Goal: Transaction & Acquisition: Obtain resource

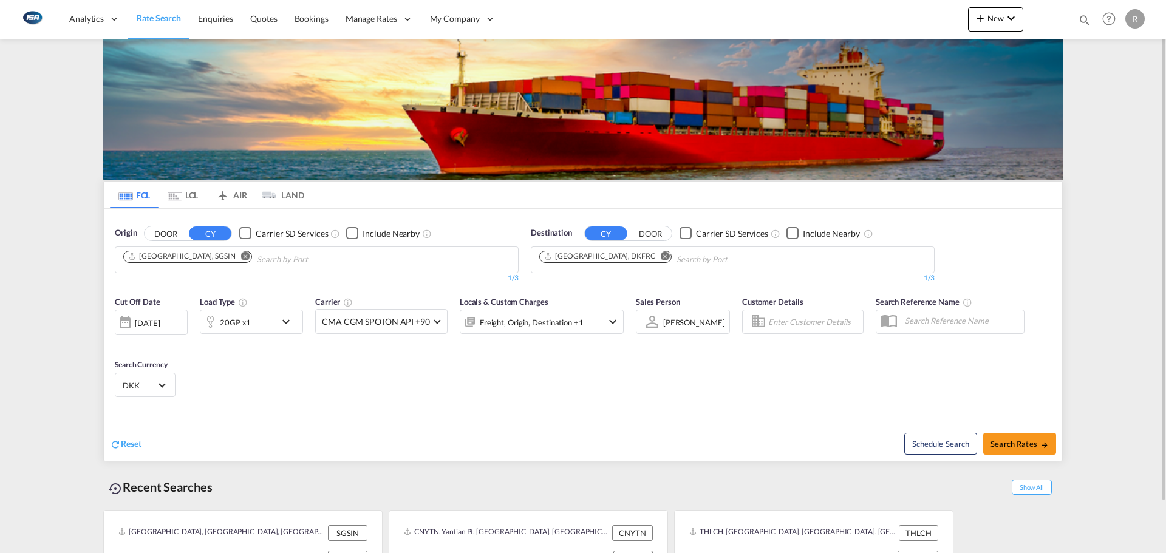
click at [257, 255] on input "Chips input." at bounding box center [314, 259] width 115 height 19
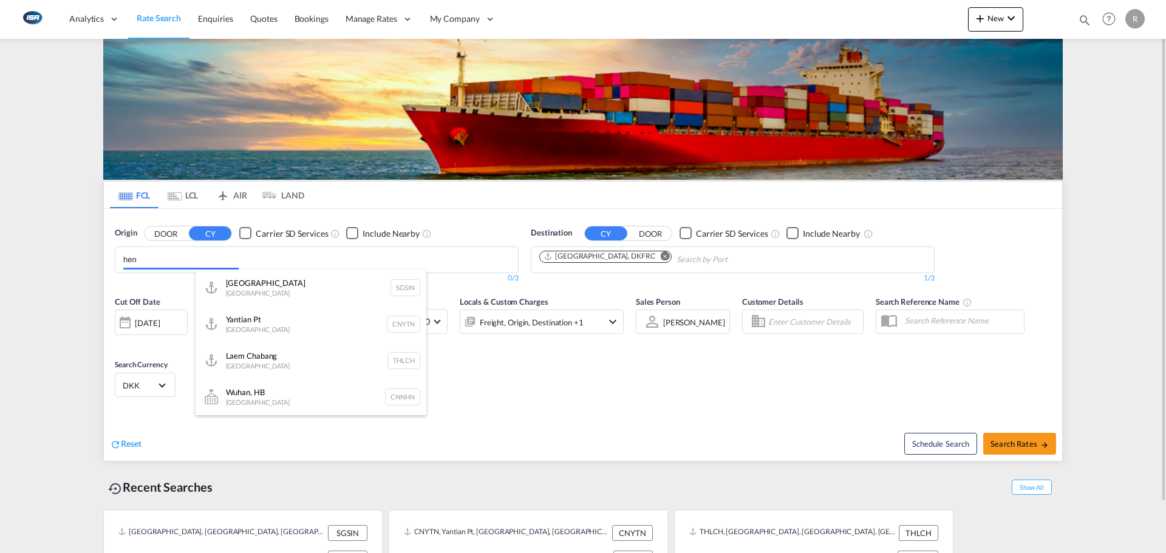
type input "[PERSON_NAME]"
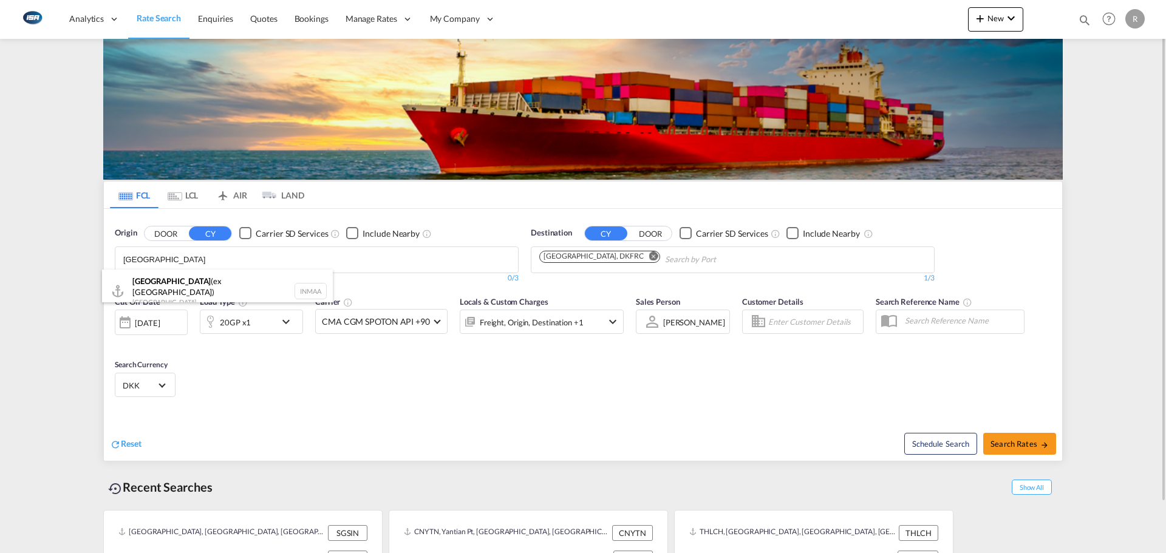
type input "[GEOGRAPHIC_DATA]"
click at [169, 281] on div "[GEOGRAPHIC_DATA] (ex [GEOGRAPHIC_DATA]) [GEOGRAPHIC_DATA] INMAA" at bounding box center [217, 292] width 231 height 44
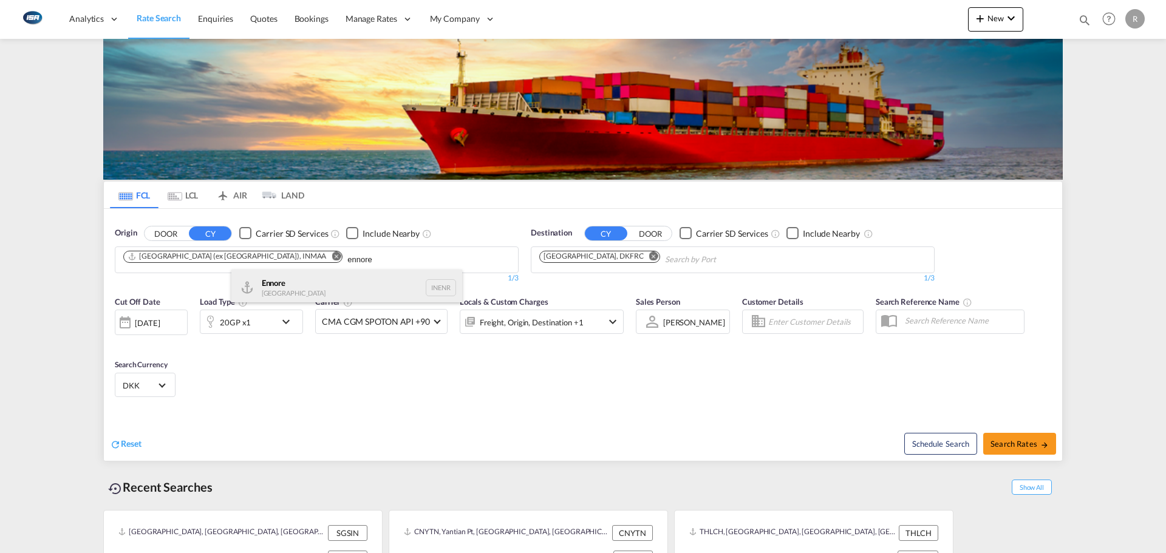
type input "ennore"
click at [282, 292] on div "Ennore India INENR" at bounding box center [346, 288] width 231 height 36
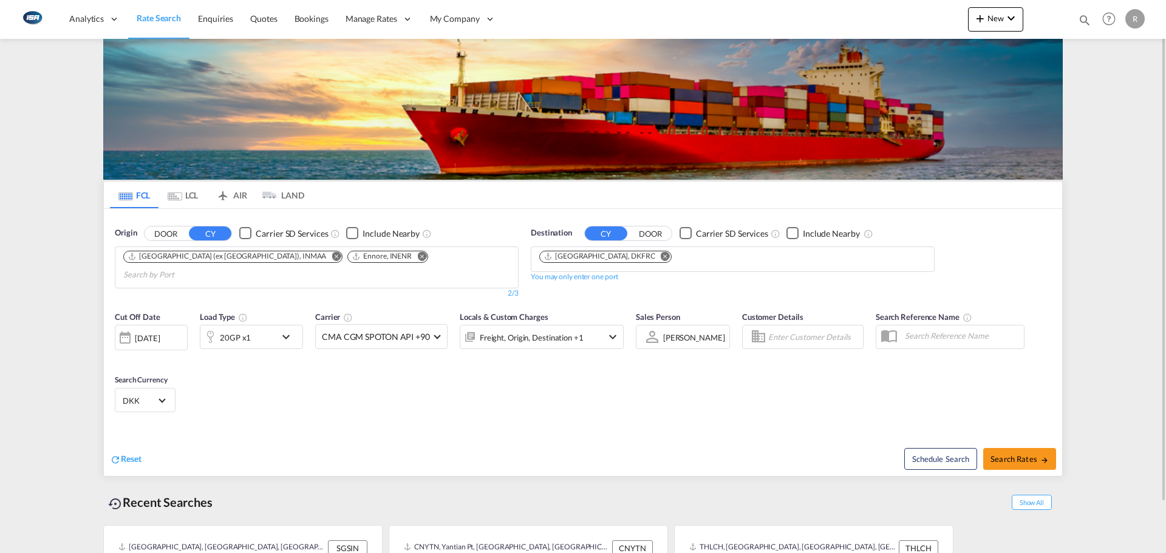
drag, startPoint x: 625, startPoint y: 255, endPoint x: 622, endPoint y: 262, distance: 7.9
click at [661, 255] on md-icon "Remove" at bounding box center [665, 255] width 9 height 9
click at [0, 0] on input "Chips input." at bounding box center [0, 0] width 0 height 0
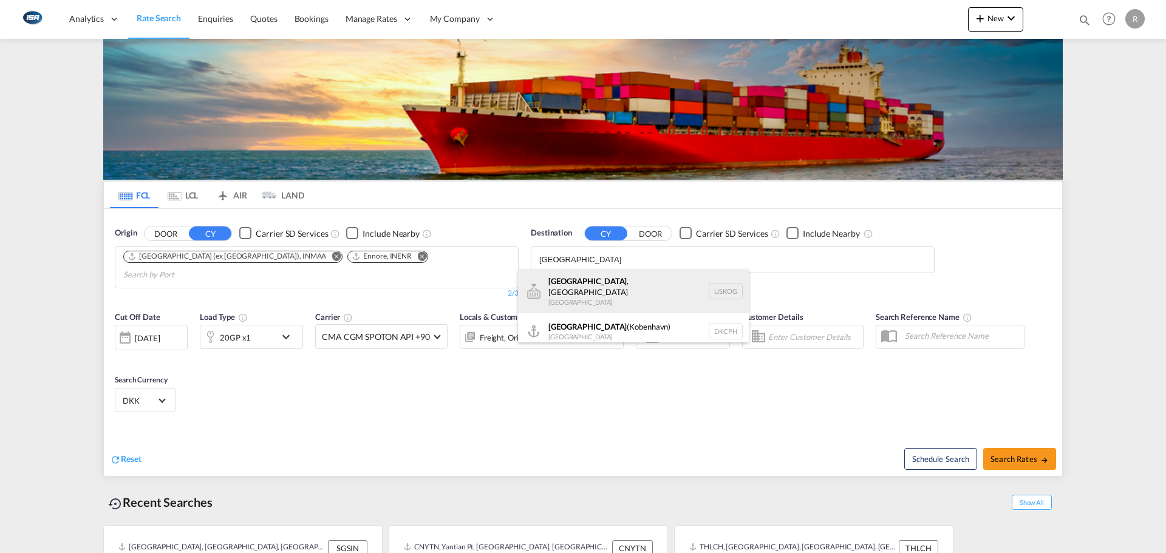
click at [556, 284] on div "[GEOGRAPHIC_DATA] , [GEOGRAPHIC_DATA] [GEOGRAPHIC_DATA] [GEOGRAPHIC_DATA]" at bounding box center [633, 292] width 231 height 44
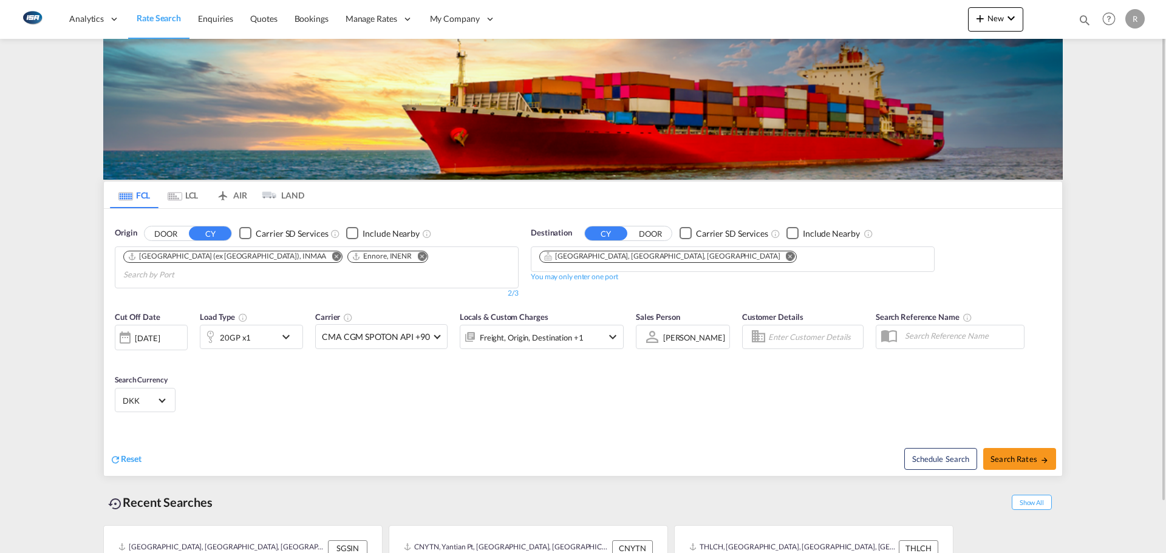
click at [786, 257] on md-icon "Remove" at bounding box center [790, 255] width 9 height 9
click at [634, 257] on input "Chips input." at bounding box center [596, 259] width 115 height 19
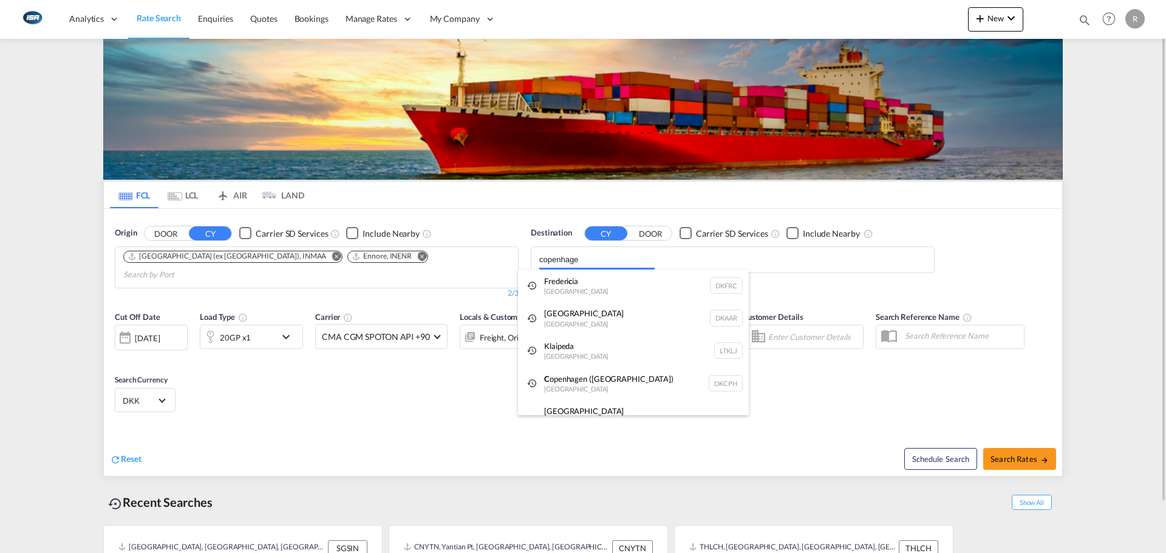
type input "[GEOGRAPHIC_DATA]"
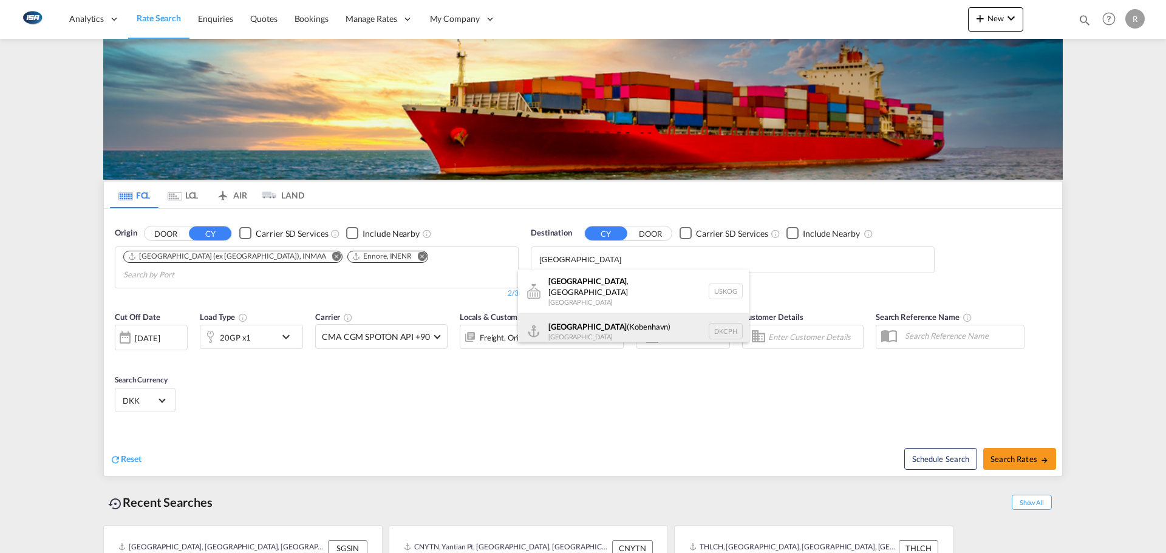
click at [609, 327] on div "[GEOGRAPHIC_DATA] ([GEOGRAPHIC_DATA]) [GEOGRAPHIC_DATA] DKCPH" at bounding box center [633, 331] width 231 height 36
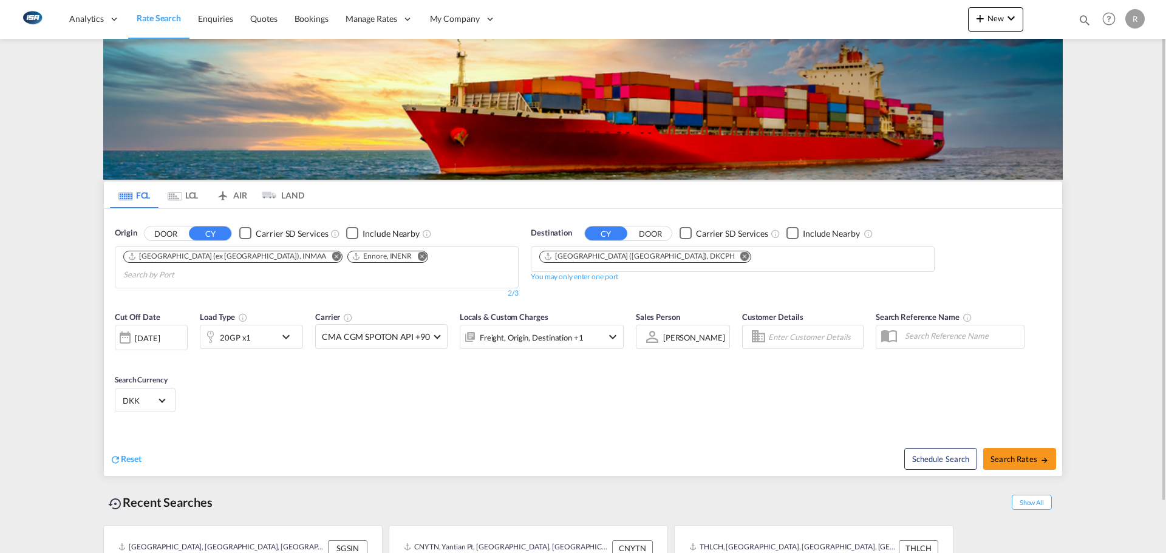
click at [257, 325] on div "20GP x1" at bounding box center [237, 337] width 75 height 24
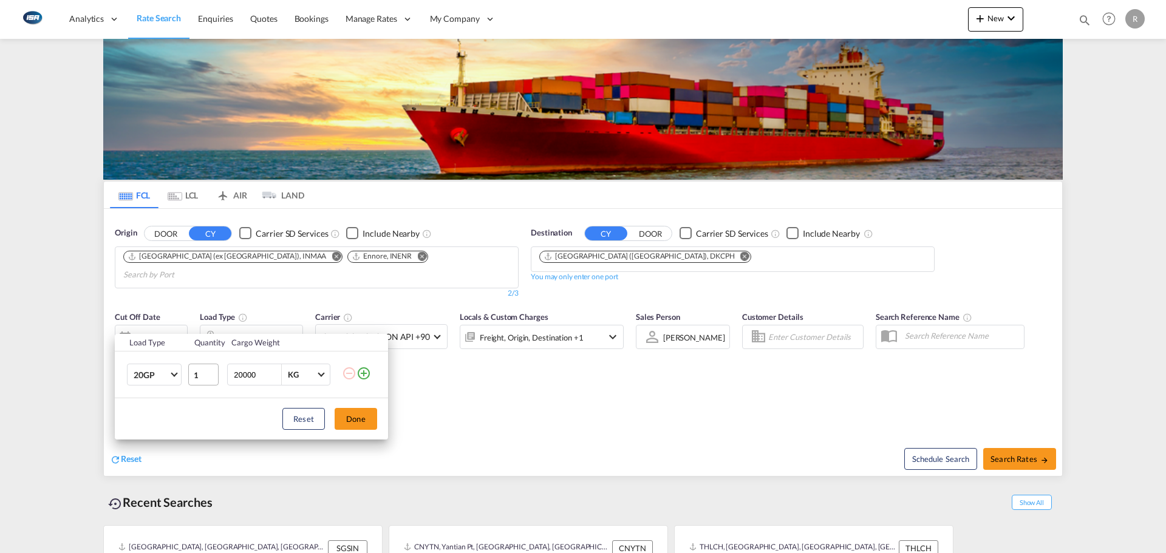
drag, startPoint x: 266, startPoint y: 374, endPoint x: 194, endPoint y: 374, distance: 72.3
click at [210, 374] on tr "20GP 20GP 40GP 40HC 45HC 20RE 40RE 40HR 20OT 40OT 20FR 40FR 40NR 20NR 45S 20TK …" at bounding box center [251, 375] width 273 height 47
type input "27000"
click at [351, 421] on button "Done" at bounding box center [356, 419] width 43 height 22
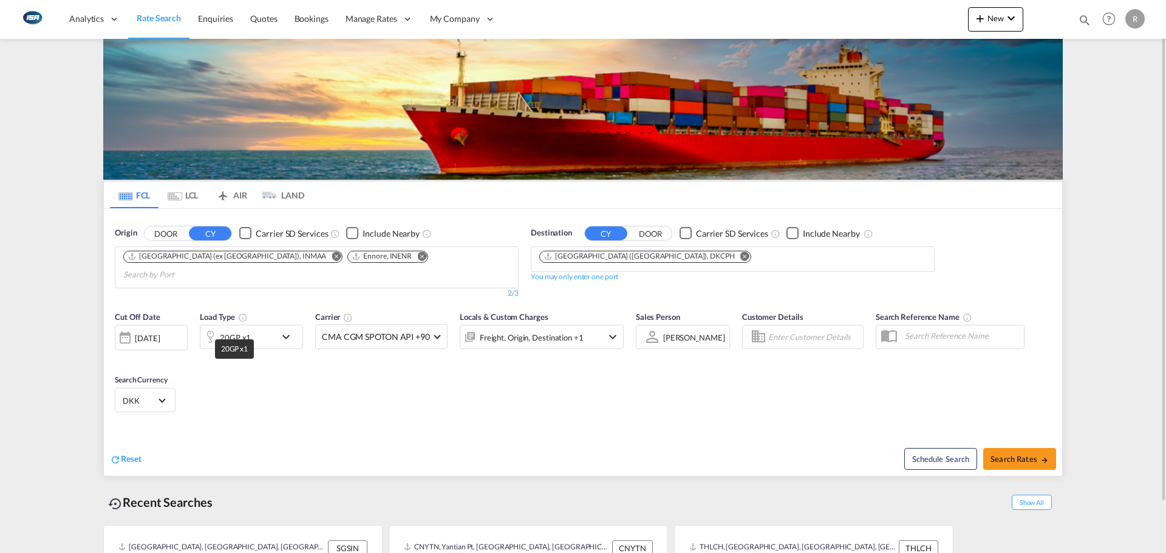
click at [245, 329] on div "20GP x1" at bounding box center [235, 337] width 31 height 17
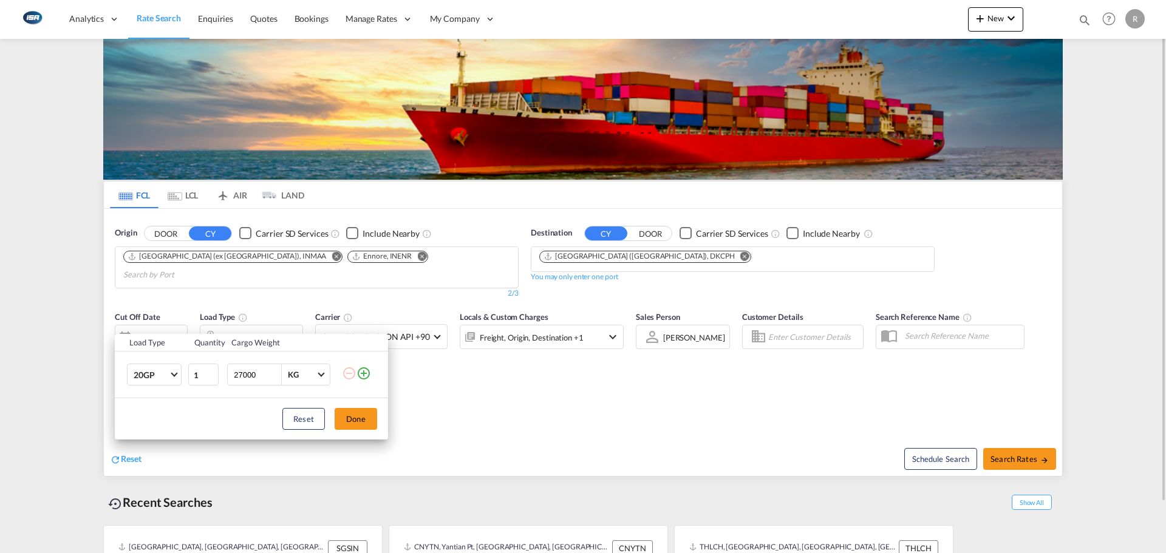
click at [245, 323] on div "Load Type Quantity Cargo Weight 20GP 20GP 40GP 40HC 45HC 20RE 40RE 40HR 20OT 40…" at bounding box center [583, 276] width 1166 height 553
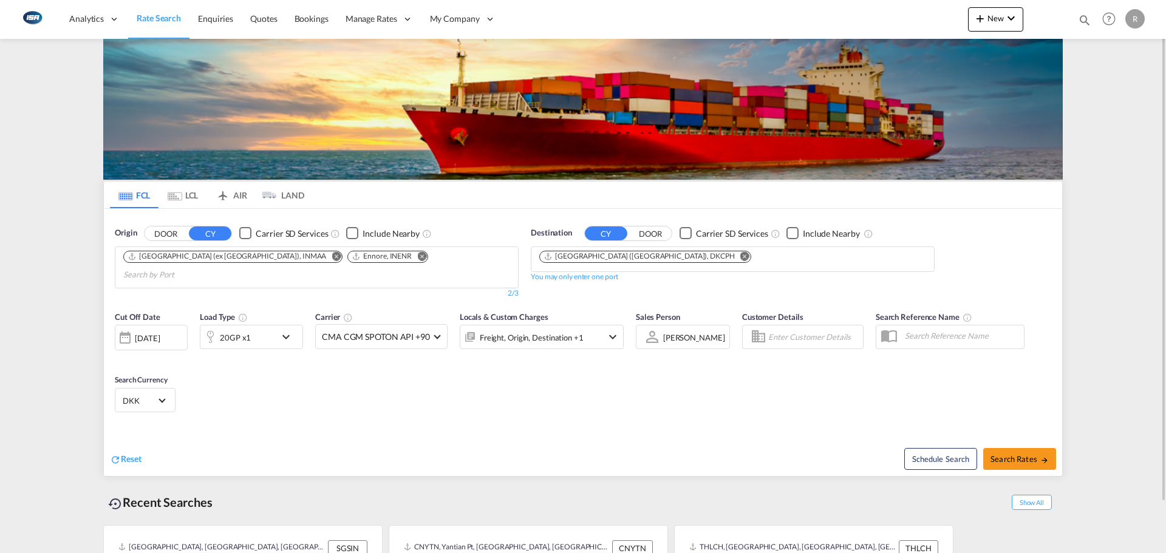
click at [160, 333] on div "[DATE]" at bounding box center [147, 338] width 25 height 11
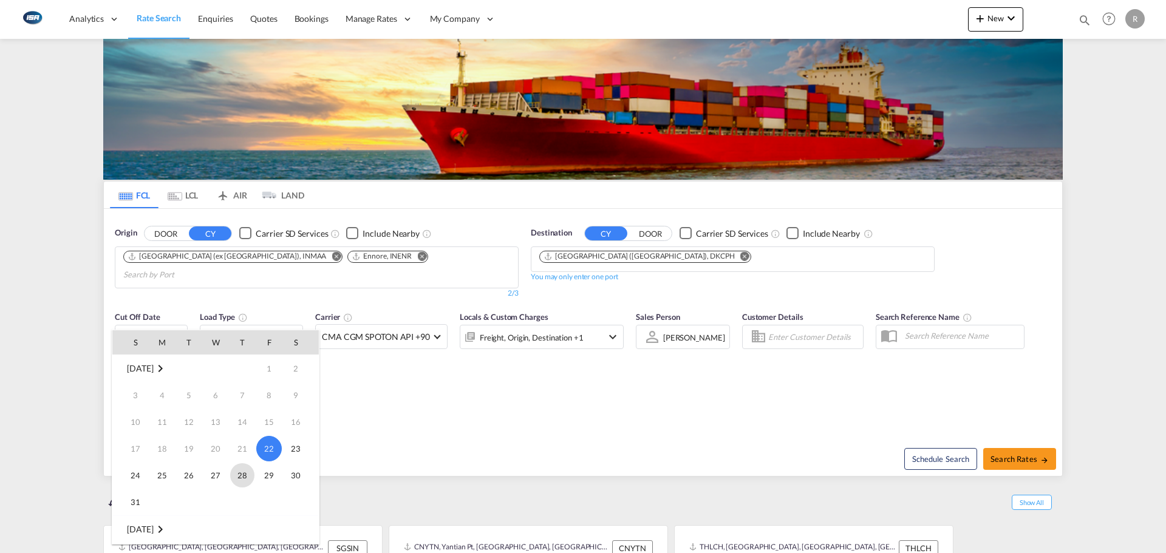
click at [237, 479] on span "28" at bounding box center [242, 475] width 24 height 24
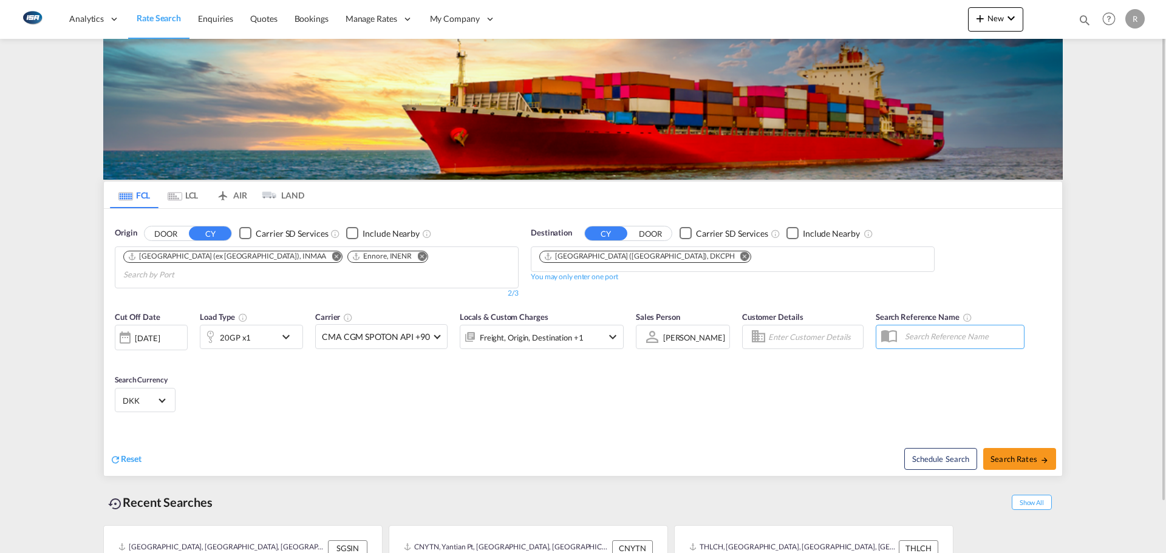
click at [158, 333] on div "[DATE]" at bounding box center [147, 338] width 25 height 11
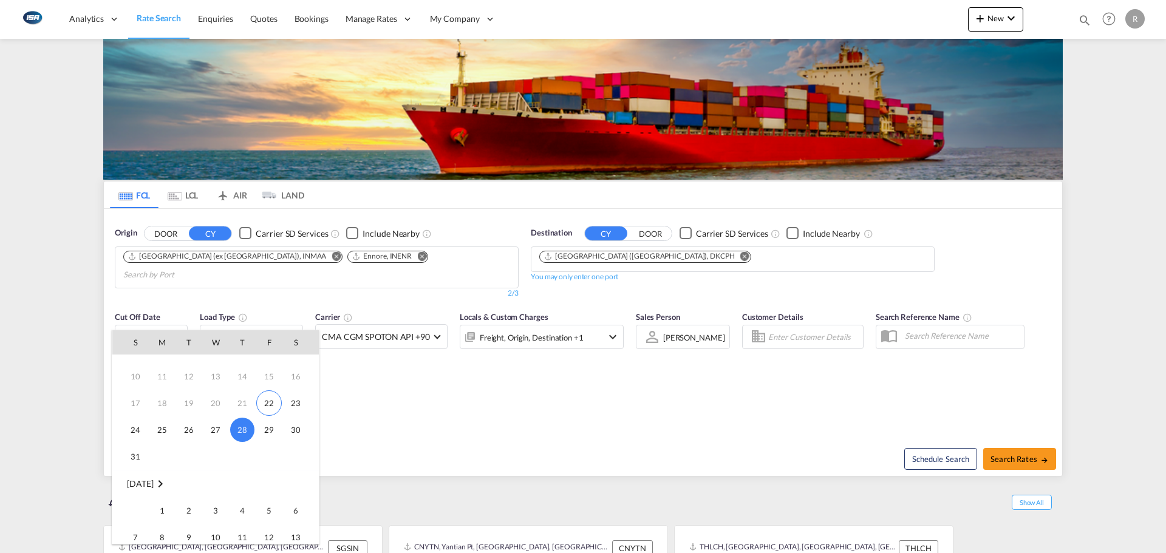
scroll to position [61, 0]
click at [172, 498] on span "1" at bounding box center [162, 495] width 24 height 24
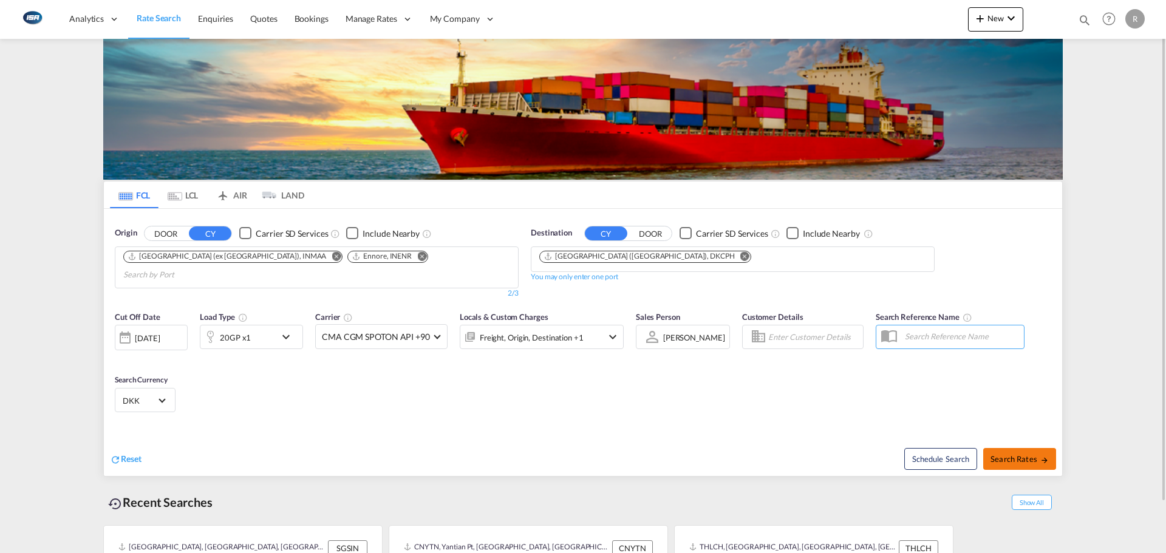
click at [1050, 448] on button "Search Rates" at bounding box center [1019, 459] width 73 height 22
type input "INMAA,INENR to DKCPH / [DATE]"
